Goal: Find specific page/section: Find specific page/section

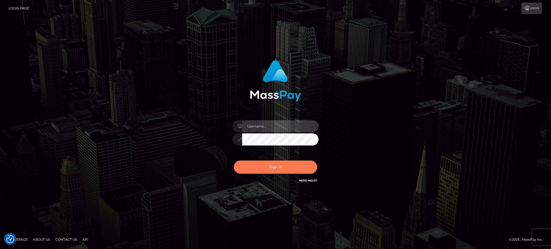
type input "Arjhon.megabonanza"
click at [274, 168] on button "Sign in" at bounding box center [275, 167] width 83 height 13
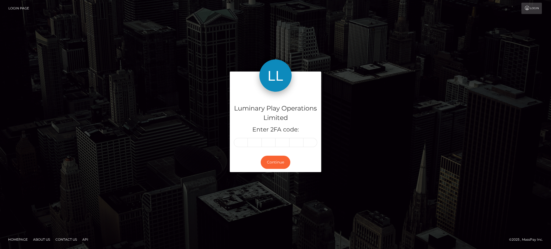
click at [241, 142] on input "text" at bounding box center [241, 142] width 14 height 9
type input "0"
type input "3"
type input "6"
type input "1"
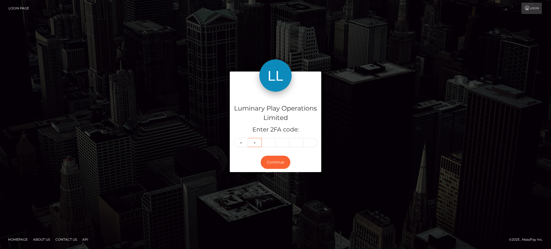
type input "7"
type input "1"
type input "4"
type input "2"
type input "6"
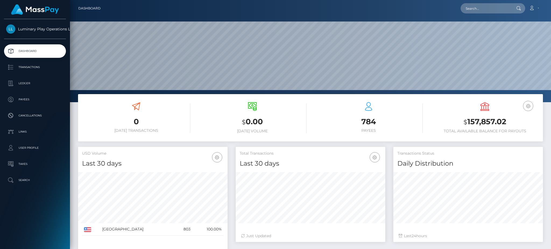
scroll to position [96, 149]
paste input "343632"
click at [487, 12] on input "text" at bounding box center [486, 8] width 51 height 10
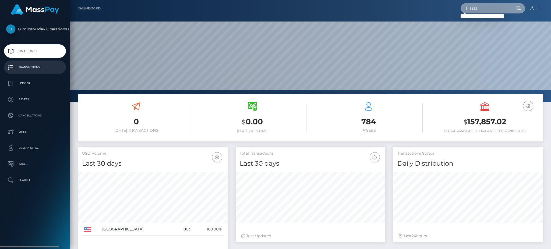
type input "343632"
click at [30, 68] on p "Transactions" at bounding box center [35, 67] width 58 height 8
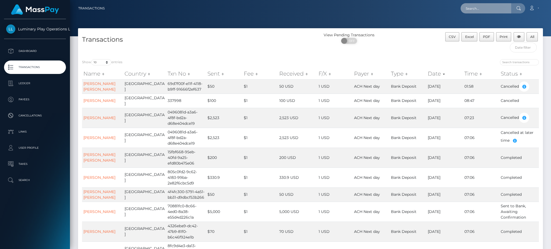
click at [488, 8] on input "text" at bounding box center [486, 8] width 51 height 10
paste input "343632"
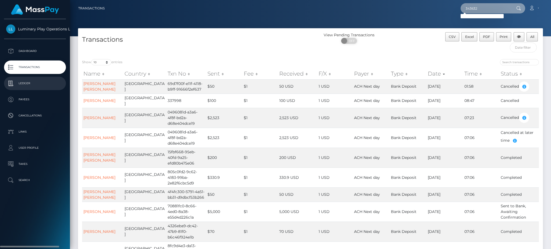
type input "343632"
click at [27, 81] on p "Ledger" at bounding box center [35, 83] width 58 height 8
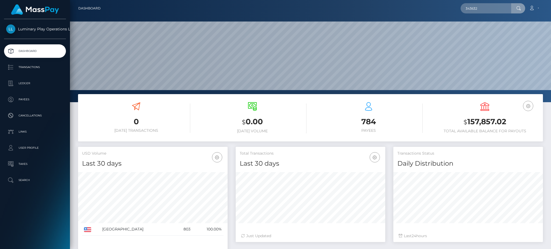
scroll to position [96, 149]
type input "343632"
click at [33, 67] on p "Transactions" at bounding box center [35, 67] width 58 height 8
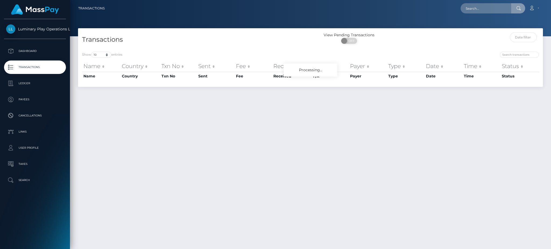
click at [485, 9] on input "text" at bounding box center [486, 8] width 51 height 10
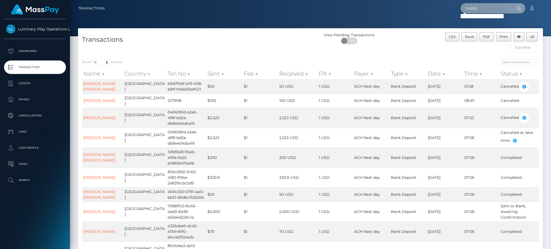
paste input "35195"
drag, startPoint x: 484, startPoint y: 10, endPoint x: 437, endPoint y: 10, distance: 46.9
click at [442, 10] on div "335195 Loading... Loading... Account Edit Profile Logout" at bounding box center [326, 8] width 434 height 11
type input "335195"
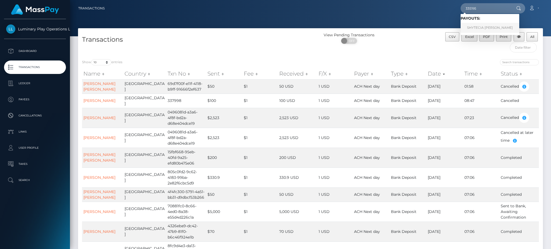
click at [490, 28] on link "SHYTECIA NACHEA HILL" at bounding box center [490, 28] width 59 height 10
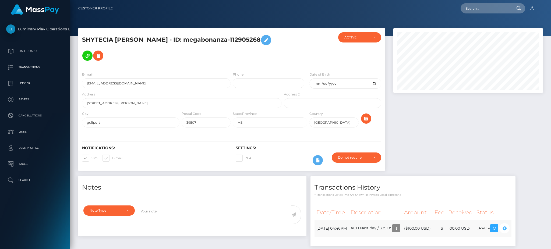
scroll to position [65, 149]
click at [521, 229] on body "Luminary Play Operations Limited Dashboard Transactions Ledger Payees Cancellat…" at bounding box center [275, 124] width 551 height 249
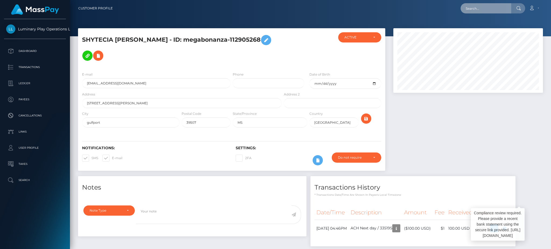
click at [481, 11] on input "text" at bounding box center [486, 8] width 51 height 10
paste input "334927"
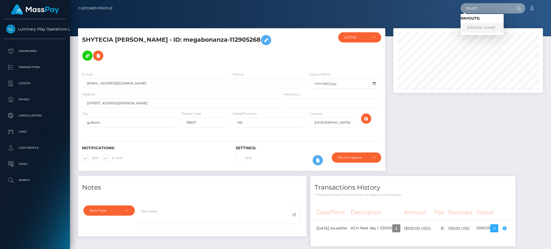
type input "334927"
drag, startPoint x: 486, startPoint y: 24, endPoint x: 489, endPoint y: 29, distance: 5.5
click at [486, 24] on link "[PERSON_NAME]" at bounding box center [482, 28] width 43 height 10
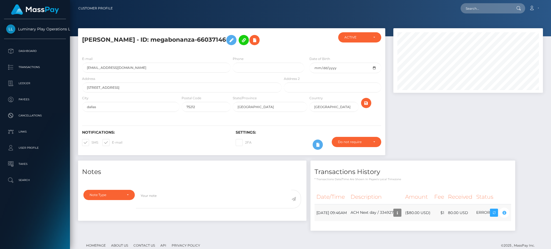
scroll to position [269215, 269130]
click at [521, 216] on div "Compliance review required. Please provide a recent bank statement using the se…" at bounding box center [498, 209] width 54 height 33
click at [524, 215] on div "Compliance review required. Please provide a recent bank statement using the se…" at bounding box center [498, 209] width 54 height 33
click at [522, 213] on body "Luminary Play Operations Limited Dashboard Transactions Ledger Payees Cancellat…" at bounding box center [275, 124] width 551 height 249
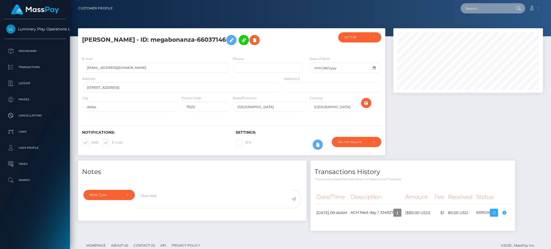
drag, startPoint x: 480, startPoint y: 6, endPoint x: 465, endPoint y: 10, distance: 16.2
click at [465, 10] on input "text" at bounding box center [486, 8] width 51 height 10
paste input "332840"
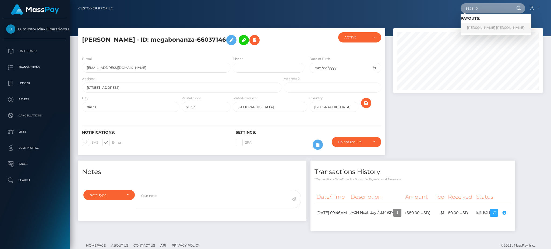
type input "332840"
click at [482, 26] on link "NICHOLE CRYSTAL GABRIEL" at bounding box center [496, 28] width 70 height 10
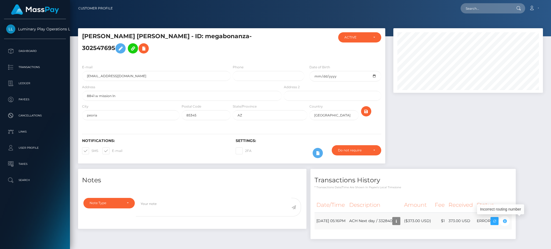
scroll to position [65, 149]
click at [479, 8] on input "text" at bounding box center [486, 8] width 51 height 10
paste input "320150"
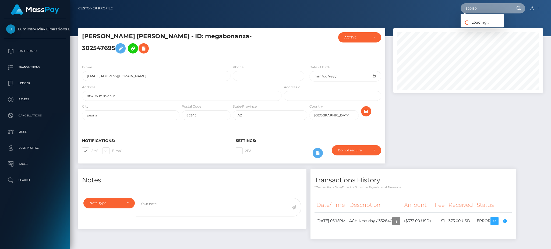
type input "320150"
click at [481, 23] on span "Loading... Loading..." at bounding box center [475, 22] width 29 height 5
click at [484, 8] on input "320150" at bounding box center [486, 8] width 51 height 10
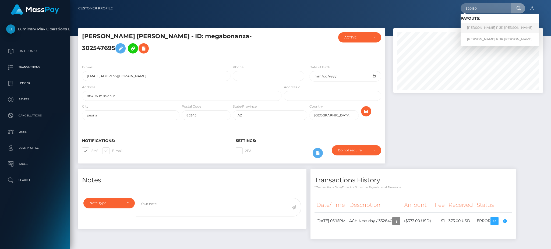
click at [489, 26] on link "GEORGE R JR CARR" at bounding box center [500, 28] width 78 height 10
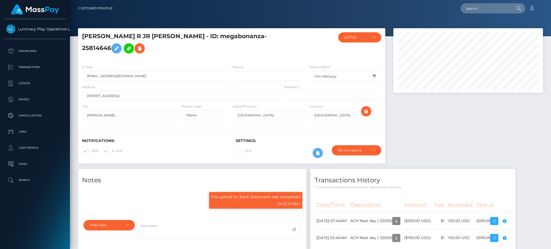
scroll to position [65, 149]
